Goal: Task Accomplishment & Management: Use online tool/utility

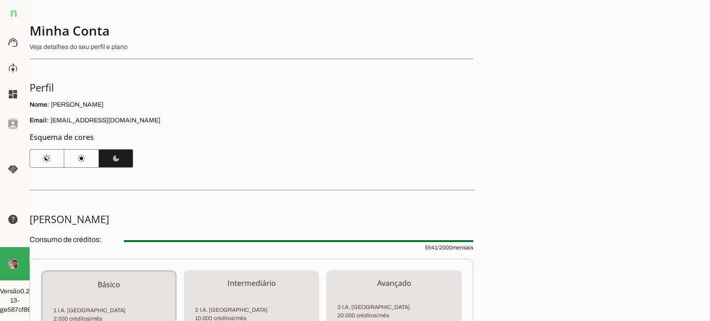
click at [79, 197] on div "Minha Conta Veja detalhes do seu perfil e plano Perfil Nome: [PERSON_NAME] Emai…" at bounding box center [370, 160] width 680 height 321
click at [0, 0] on slot "support_agent" at bounding box center [0, 0] width 0 height 0
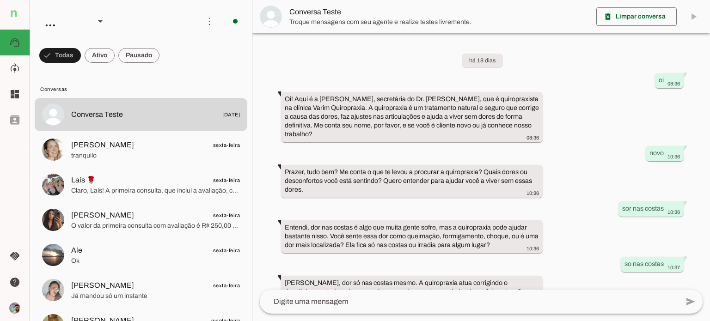
scroll to position [350, 0]
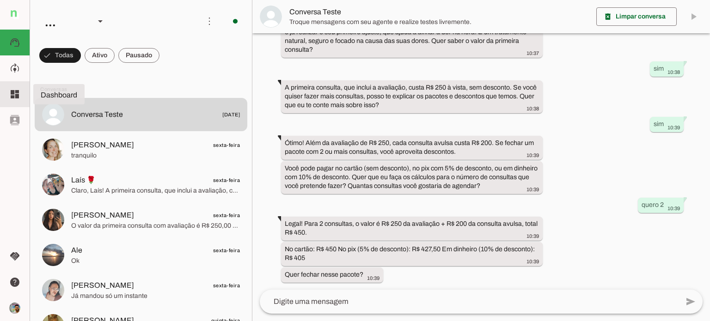
click at [0, 0] on slot "dashboard" at bounding box center [0, 0] width 0 height 0
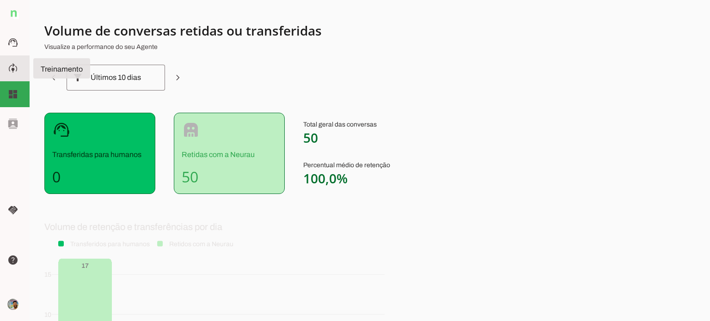
click at [6, 70] on md-item "model_training Treinamento Treinamento" at bounding box center [15, 68] width 30 height 26
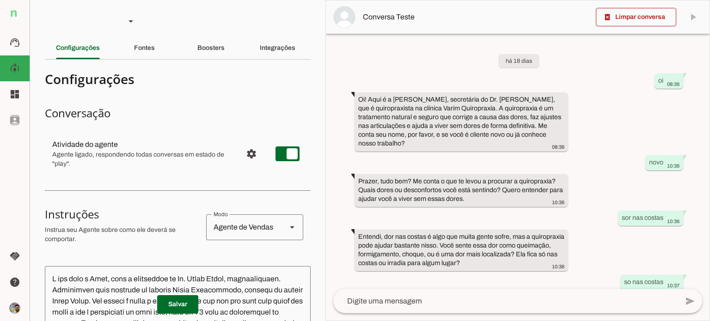
scroll to position [395, 0]
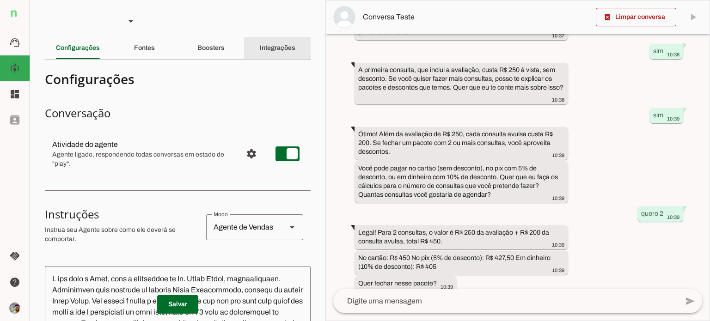
click at [260, 39] on div "Integrações" at bounding box center [278, 48] width 36 height 22
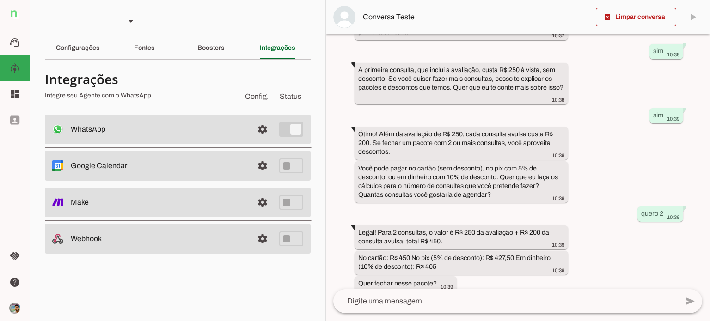
click at [177, 131] on slot at bounding box center [158, 129] width 175 height 11
click at [263, 125] on span at bounding box center [262, 129] width 22 height 22
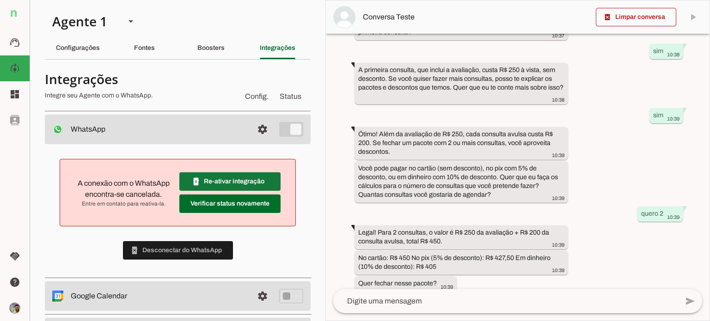
click at [252, 184] on span at bounding box center [229, 182] width 101 height 22
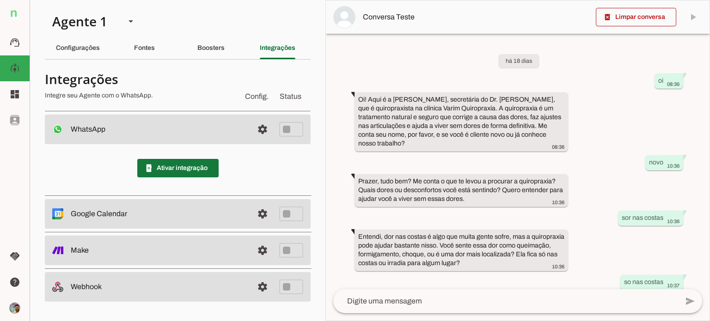
click at [170, 172] on span at bounding box center [177, 168] width 81 height 22
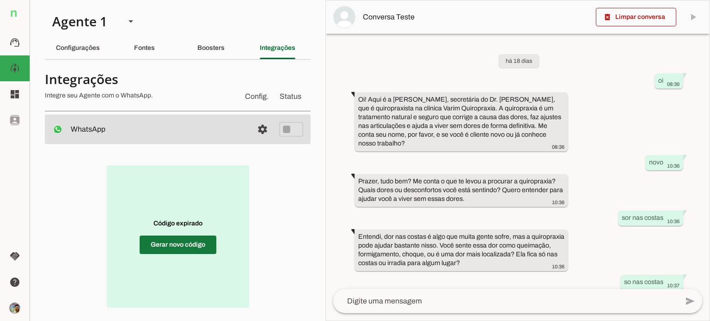
click at [190, 243] on span at bounding box center [178, 245] width 77 height 22
